Goal: Information Seeking & Learning: Learn about a topic

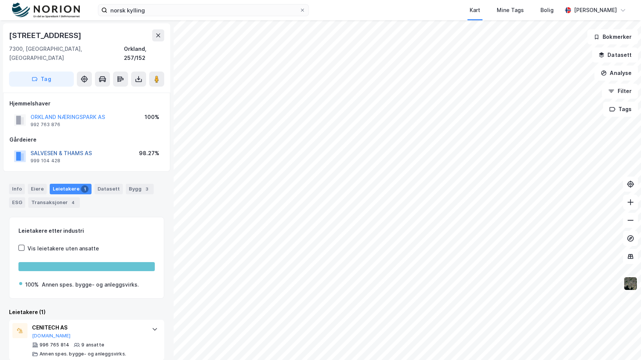
click at [0, 0] on button "SALVESEN & THAMS AS" at bounding box center [0, 0] width 0 height 0
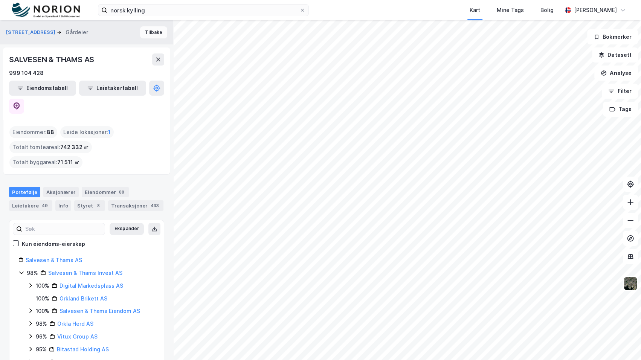
click at [154, 36] on button "Tilbake" at bounding box center [153, 32] width 27 height 12
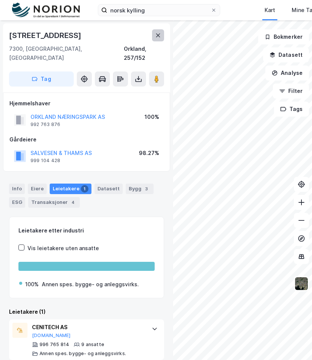
click at [159, 34] on icon at bounding box center [158, 36] width 4 height 4
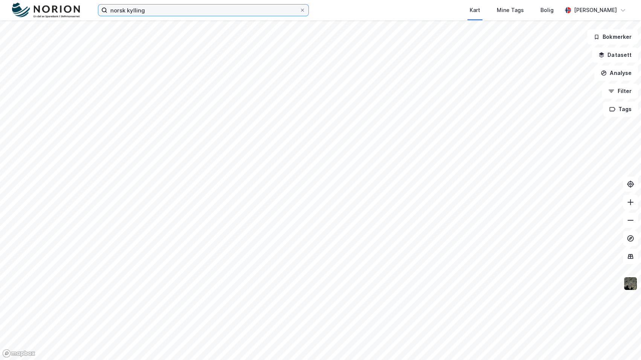
click at [181, 10] on input "norsk kylling" at bounding box center [203, 10] width 192 height 11
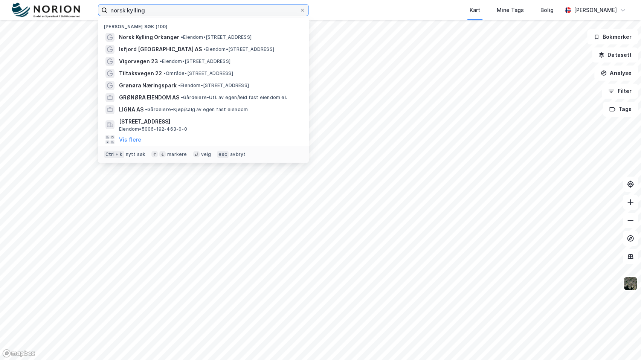
click at [181, 10] on input "norsk kylling" at bounding box center [203, 10] width 192 height 11
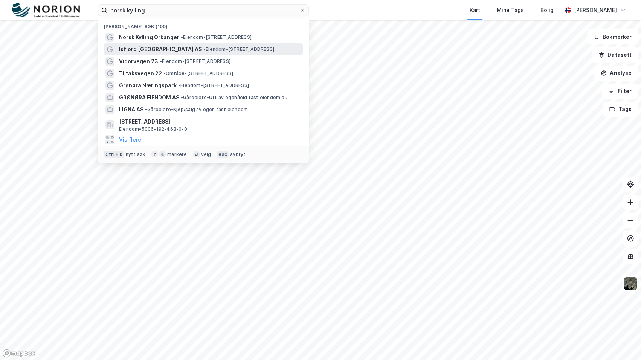
click at [171, 52] on div "Isfjord [GEOGRAPHIC_DATA] AS • Eiendom • [STREET_ADDRESS]" at bounding box center [210, 49] width 182 height 9
